Goal: Information Seeking & Learning: Learn about a topic

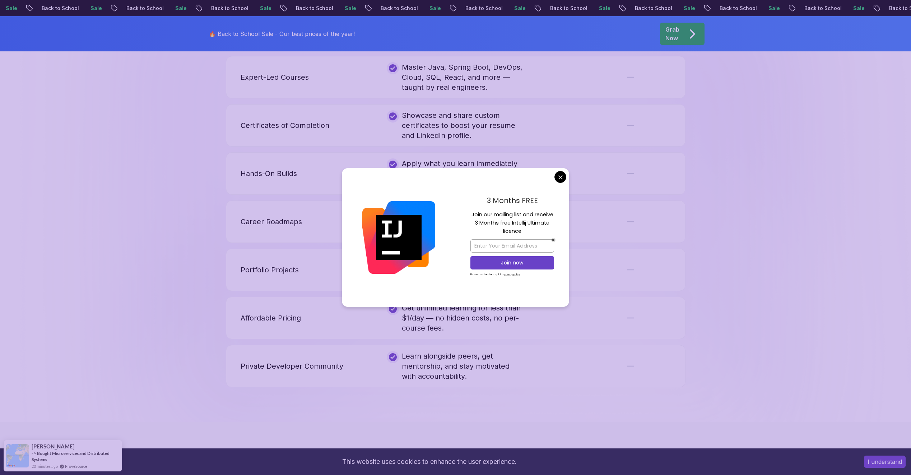
scroll to position [1472, 0]
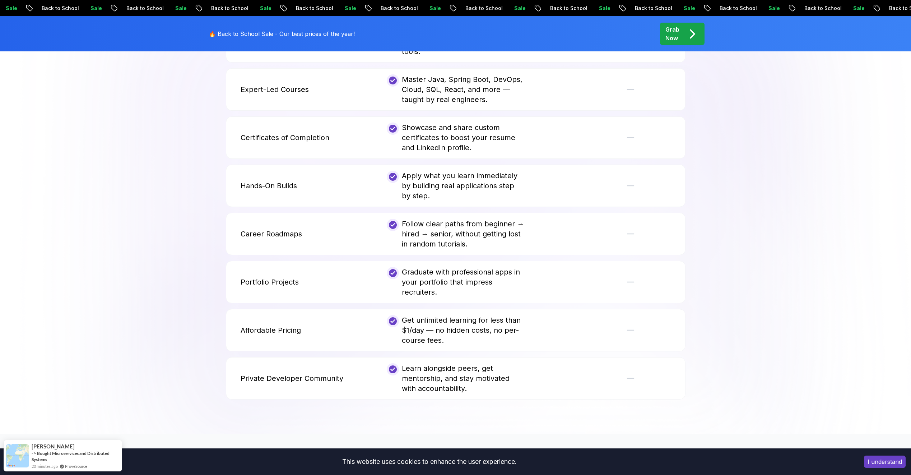
click at [559, 179] on body "Sale Back to School Sale Back to School Sale Back to School Sale Back to School…" at bounding box center [455, 63] width 911 height 3070
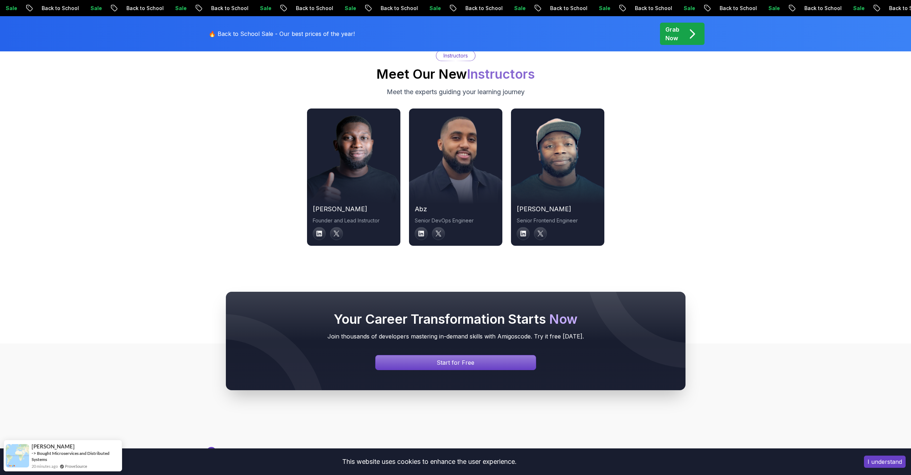
scroll to position [2586, 0]
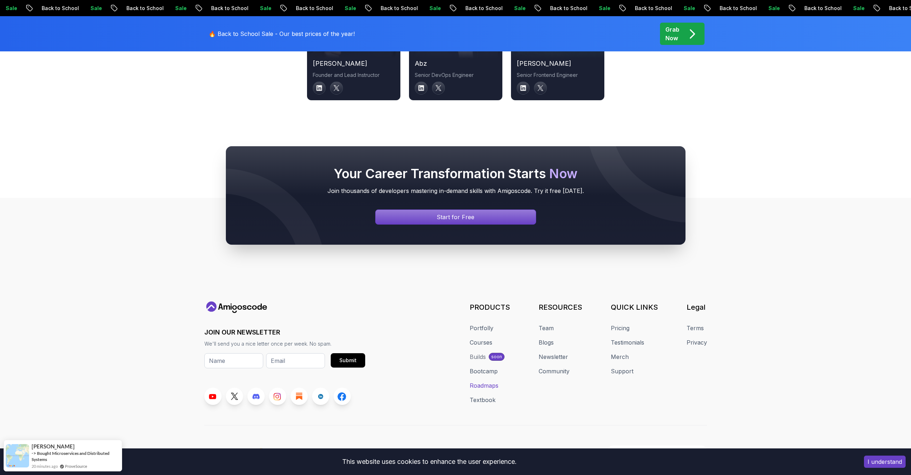
click at [484, 381] on link "Roadmaps" at bounding box center [484, 385] width 29 height 9
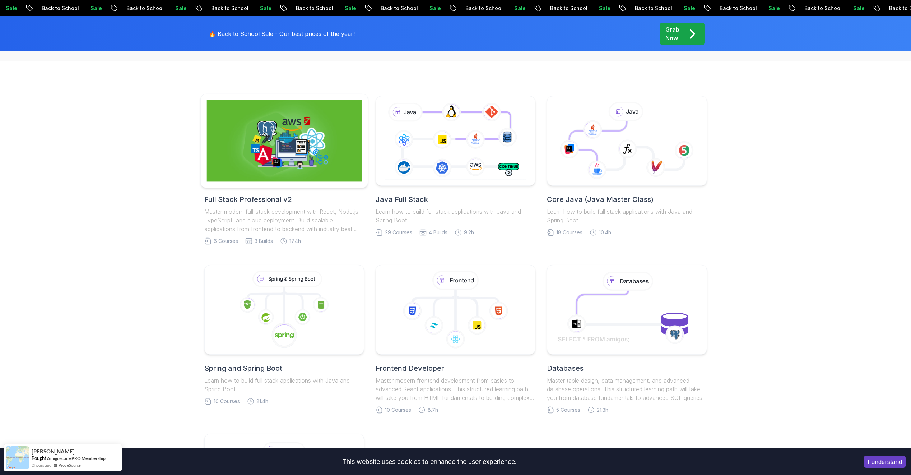
scroll to position [144, 0]
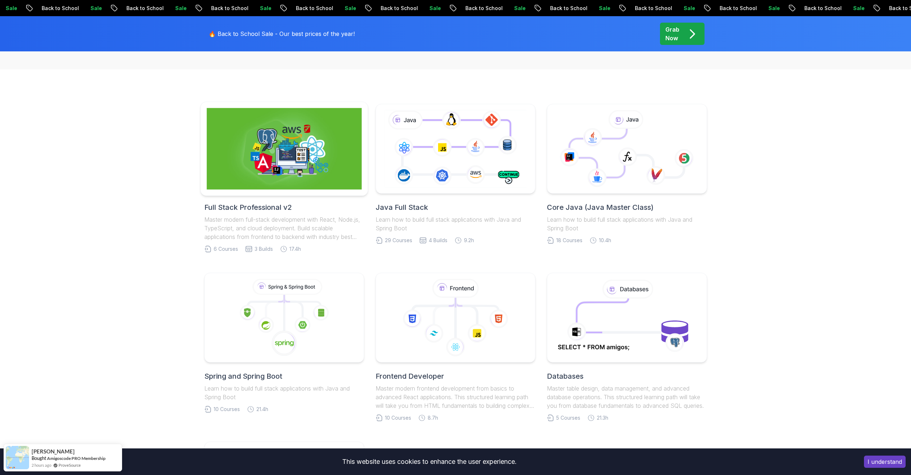
click at [277, 164] on img at bounding box center [283, 149] width 155 height 82
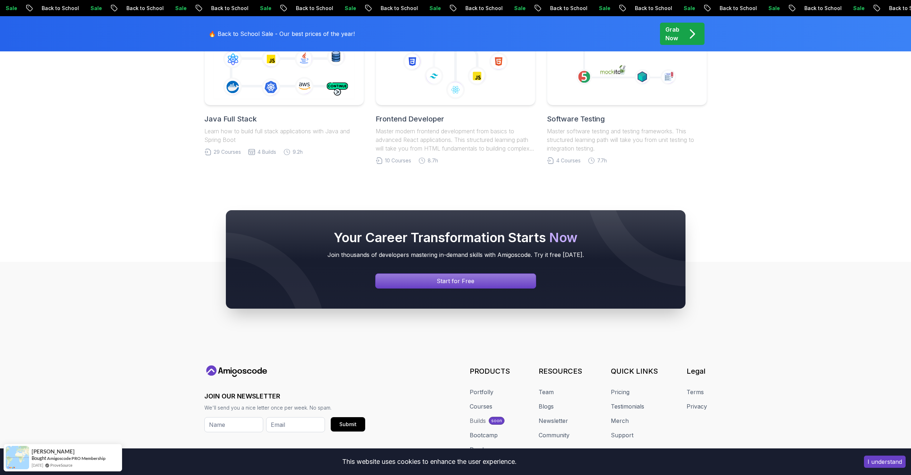
scroll to position [1654, 0]
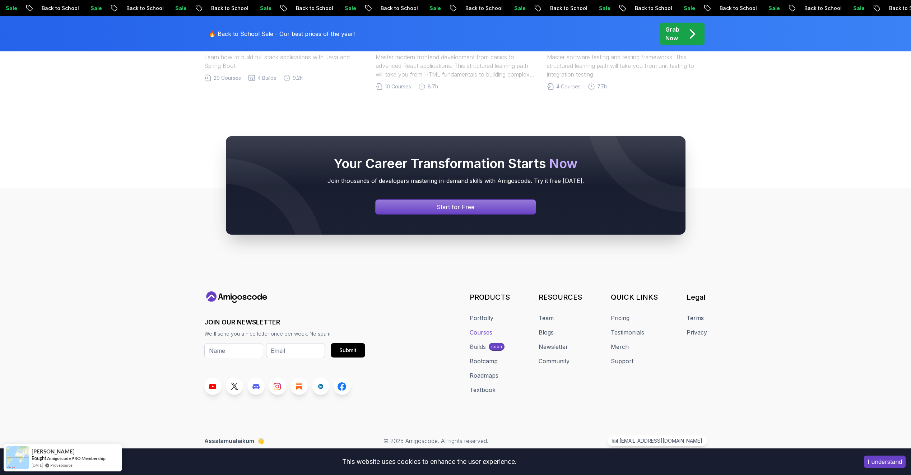
click at [479, 329] on link "Courses" at bounding box center [481, 332] width 23 height 9
